Goal: Information Seeking & Learning: Learn about a topic

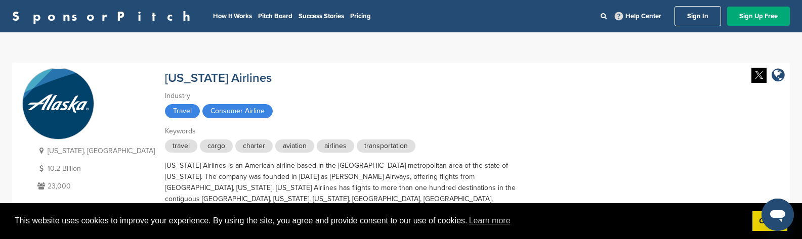
click at [165, 70] on div "[US_STATE] Airlines" at bounding box center [218, 77] width 107 height 18
click at [283, 239] on div at bounding box center [401, 239] width 802 height 0
click at [165, 115] on span "Travel" at bounding box center [182, 111] width 35 height 14
click at [202, 108] on span "Consumer Airline" at bounding box center [237, 111] width 70 height 14
drag, startPoint x: 260, startPoint y: 211, endPoint x: 265, endPoint y: 213, distance: 5.7
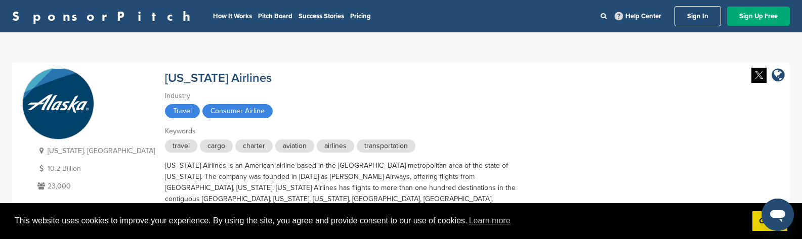
click at [262, 239] on div at bounding box center [401, 239] width 802 height 0
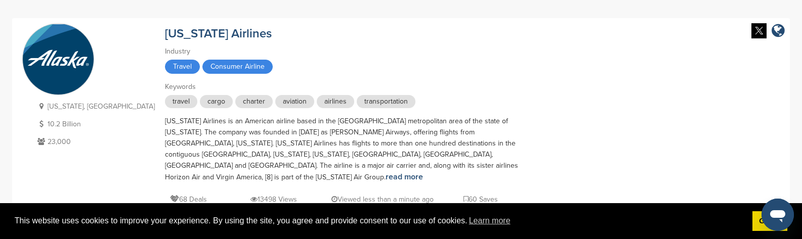
scroll to position [101, 0]
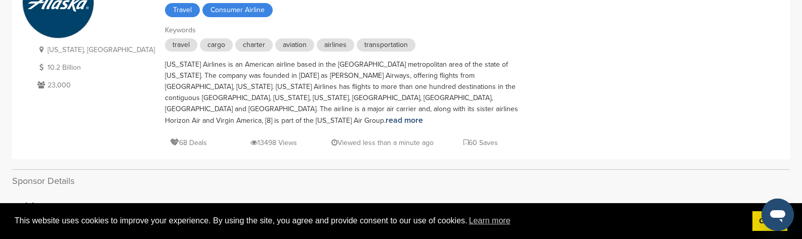
click at [165, 90] on div "[US_STATE] Airlines is an American airline based in the [GEOGRAPHIC_DATA] metro…" at bounding box center [342, 92] width 354 height 67
click at [270, 138] on div at bounding box center [401, 138] width 802 height 0
click at [77, 51] on p "[US_STATE], [GEOGRAPHIC_DATA]" at bounding box center [95, 50] width 120 height 13
click at [258, 138] on div at bounding box center [401, 138] width 802 height 0
click at [56, 72] on p "10.2 Billion" at bounding box center [95, 67] width 120 height 13
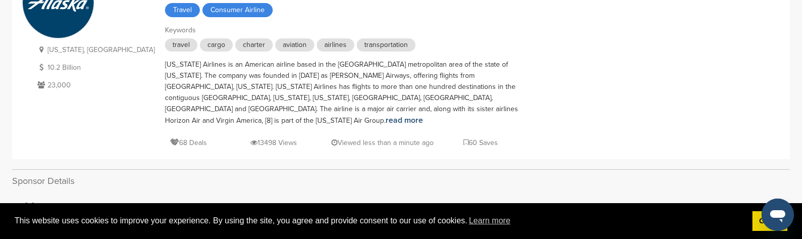
click at [251, 138] on div at bounding box center [401, 138] width 802 height 0
click at [59, 91] on p "23,000" at bounding box center [95, 85] width 120 height 13
click at [238, 138] on div at bounding box center [401, 138] width 802 height 0
click at [170, 137] on p "68 Deals" at bounding box center [188, 143] width 37 height 13
click at [284, 138] on div at bounding box center [401, 138] width 802 height 0
